Goal: Task Accomplishment & Management: Manage account settings

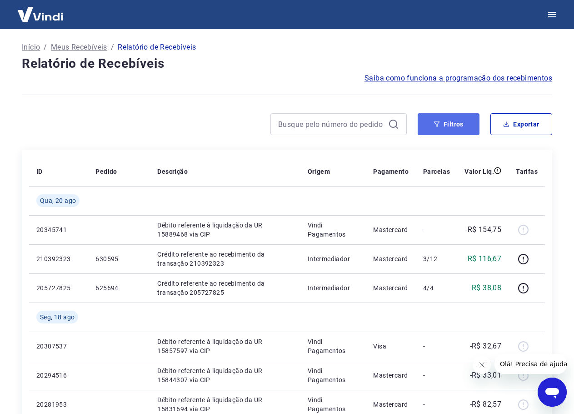
click at [446, 121] on button "Filtros" at bounding box center [449, 124] width 62 height 22
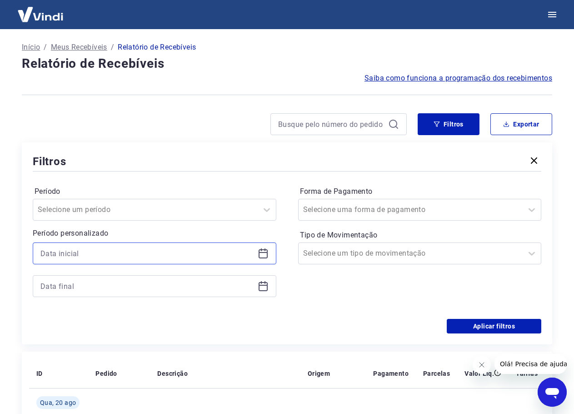
click at [198, 252] on input at bounding box center [147, 253] width 214 height 14
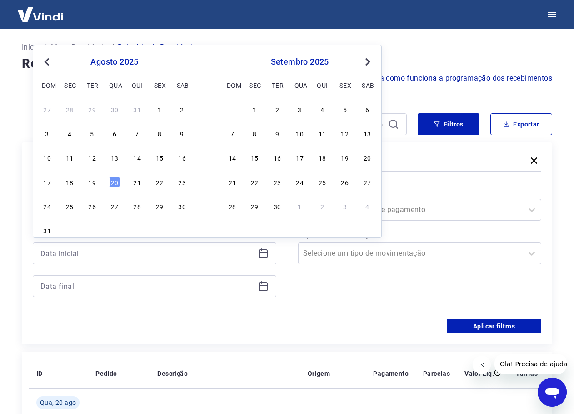
click at [48, 58] on span "Previous Month" at bounding box center [48, 61] width 0 height 10
click at [54, 109] on div "1 2 3 4 5 6 7" at bounding box center [114, 108] width 148 height 13
click at [48, 109] on div "1" at bounding box center [47, 109] width 11 height 11
type input "01/06/2025"
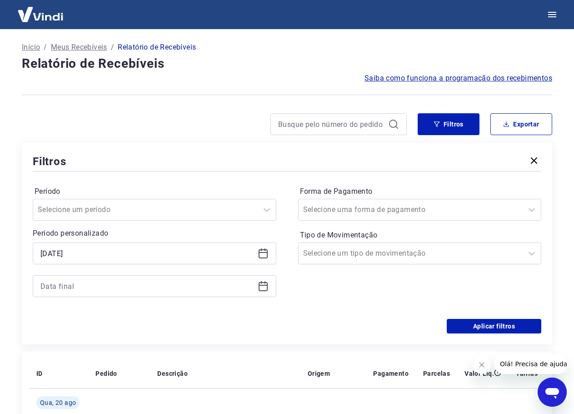
click at [155, 278] on div at bounding box center [155, 286] width 244 height 22
click at [264, 286] on icon at bounding box center [263, 285] width 9 height 1
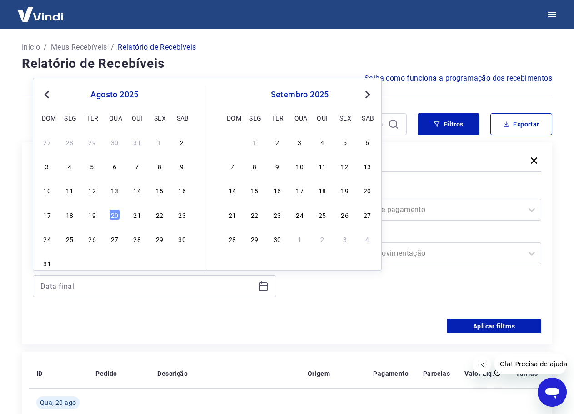
click at [48, 92] on span "Previous Month" at bounding box center [48, 94] width 0 height 10
click at [136, 241] on div "31" at bounding box center [137, 238] width 11 height 11
type input "31/07/2025"
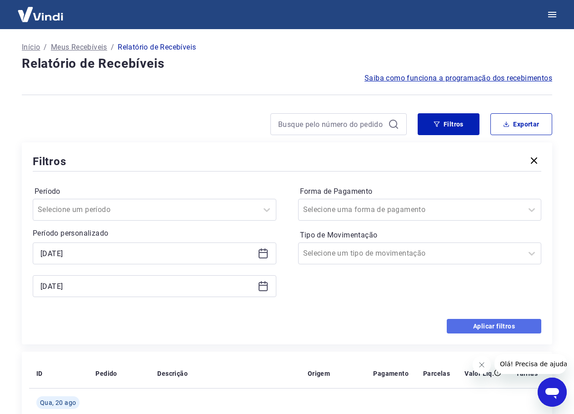
click at [505, 322] on button "Aplicar filtros" at bounding box center [494, 326] width 95 height 15
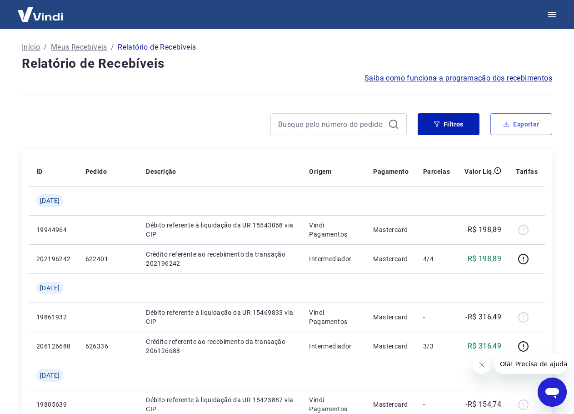
click at [521, 126] on button "Exportar" at bounding box center [522, 124] width 62 height 22
type input "01/06/2025"
type input "31/07/2025"
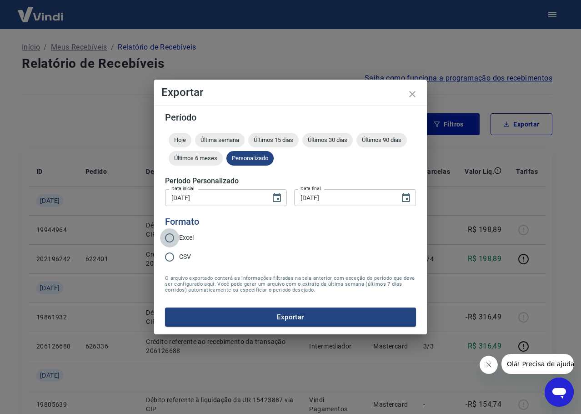
click at [171, 240] on input "Excel" at bounding box center [169, 237] width 19 height 19
radio input "true"
click at [282, 319] on button "Exportar" at bounding box center [290, 316] width 251 height 19
